Goal: Navigation & Orientation: Go to known website

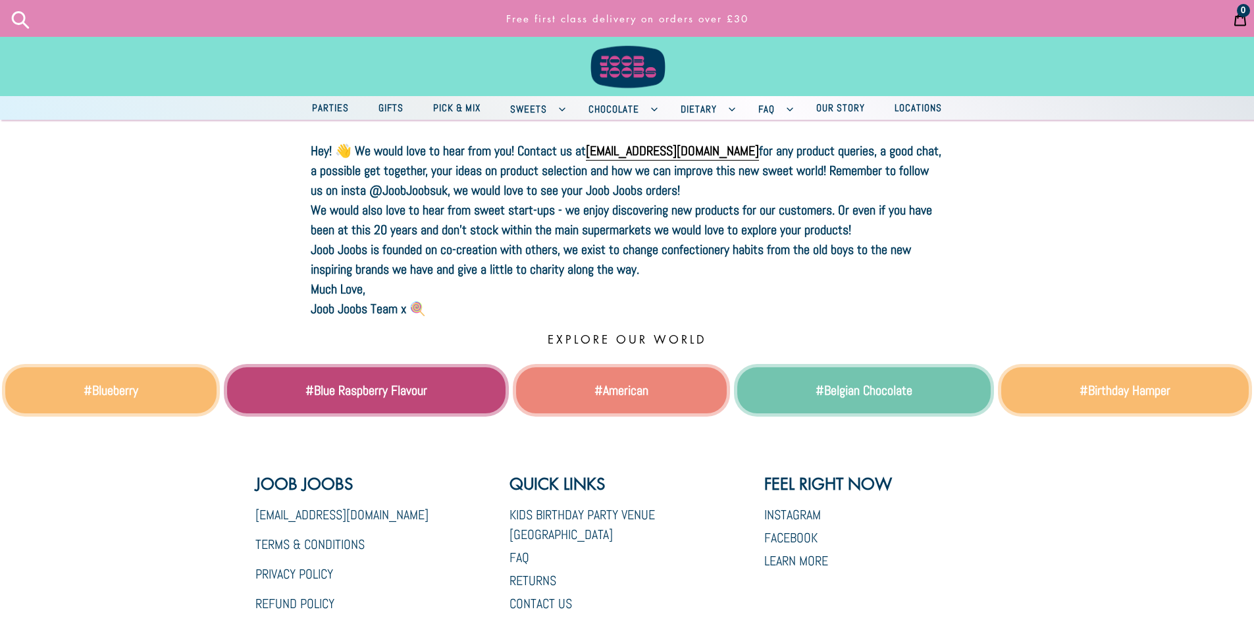
scroll to position [286, 0]
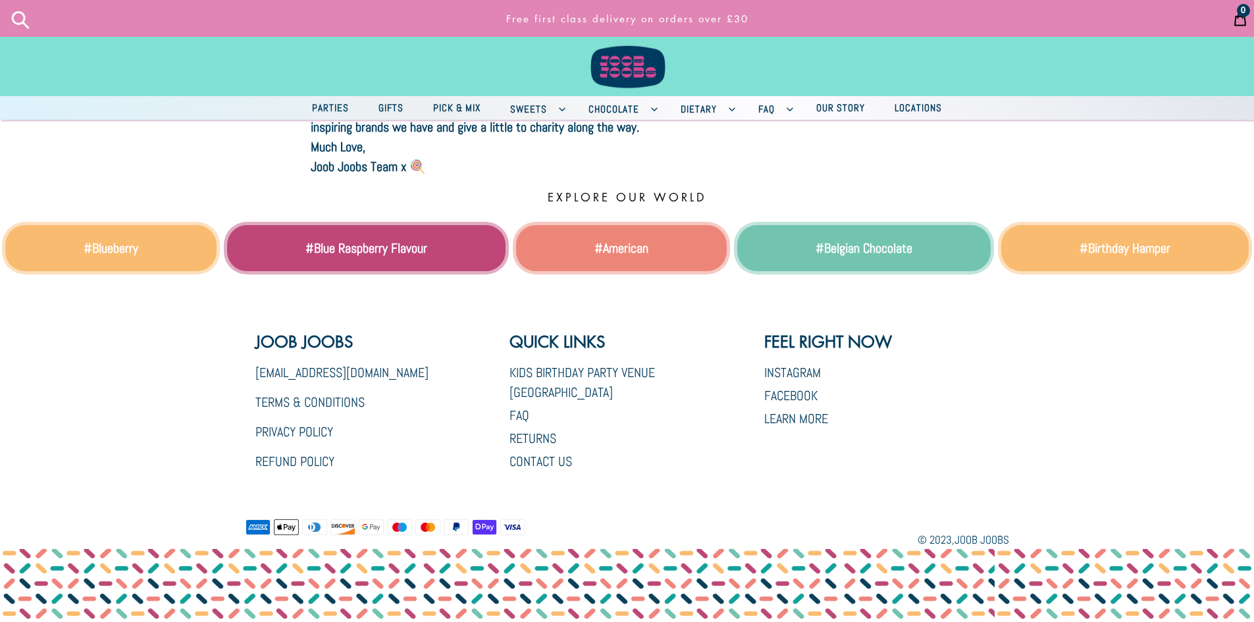
click at [618, 76] on img at bounding box center [627, 49] width 92 height 84
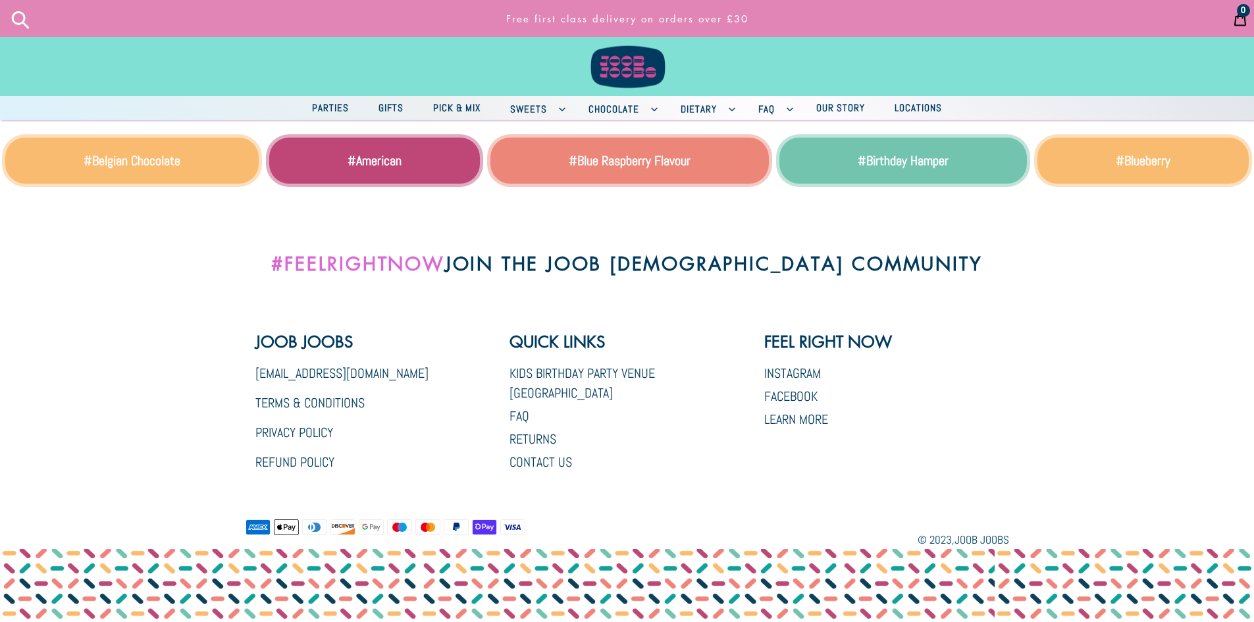
scroll to position [2620, 0]
